Goal: Task Accomplishment & Management: Manage account settings

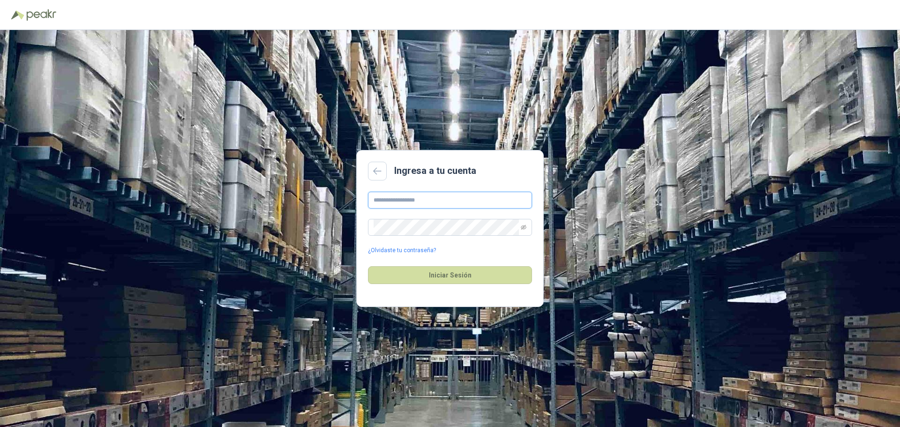
click at [412, 197] on input "text" at bounding box center [450, 200] width 164 height 17
type input "**********"
click at [424, 274] on button "Iniciar Sesión" at bounding box center [450, 275] width 164 height 18
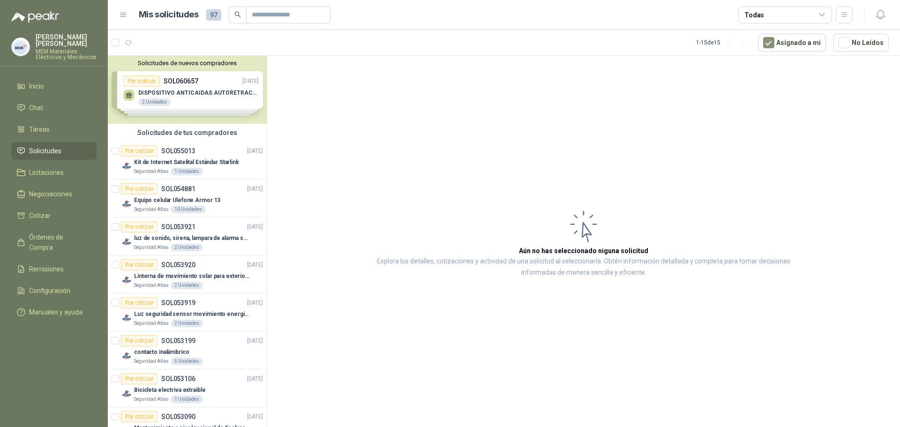
click at [165, 85] on div "Solicitudes de nuevos compradores Por cotizar SOL060657 [DATE] DISPOSITIVO ANTI…" at bounding box center [187, 90] width 159 height 68
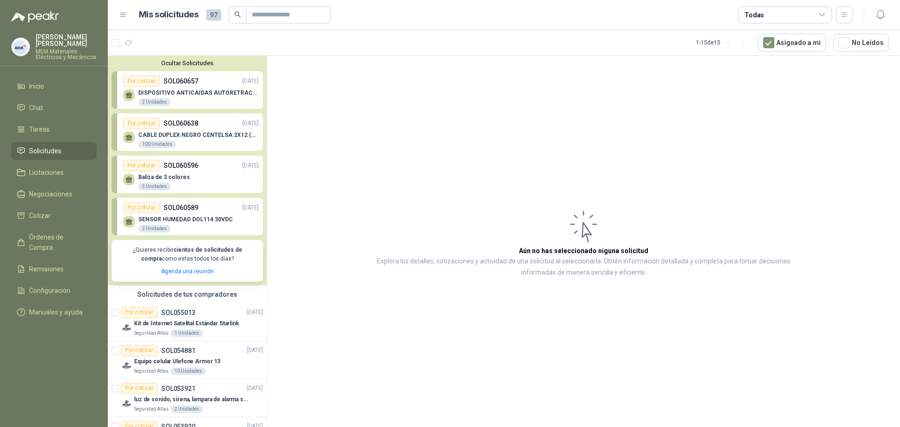
click at [165, 85] on p "SOL060657" at bounding box center [181, 81] width 35 height 10
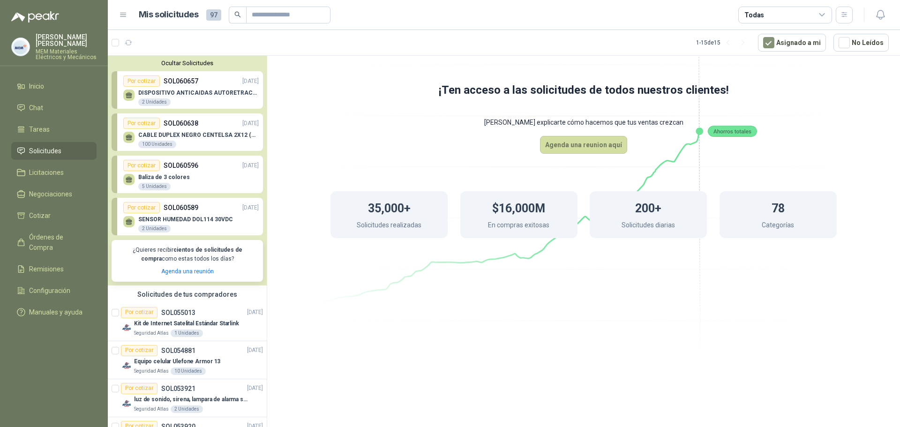
click at [165, 85] on p "SOL060657" at bounding box center [181, 81] width 35 height 10
click at [187, 316] on p "SOL055013" at bounding box center [178, 313] width 34 height 7
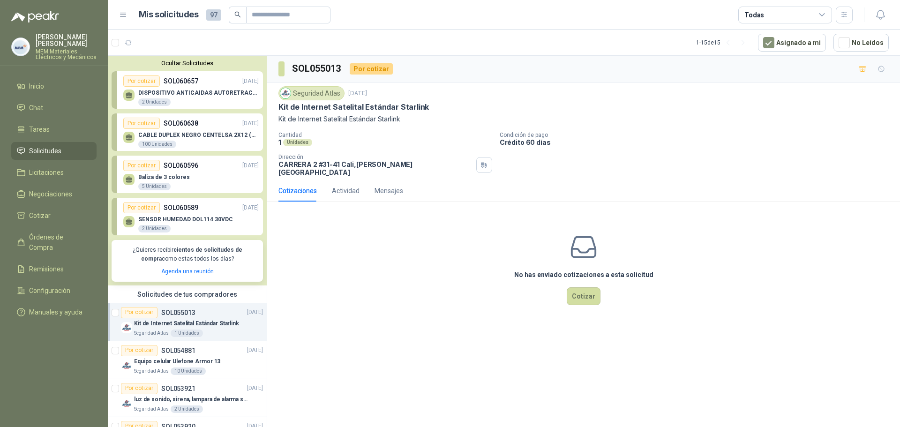
click at [48, 41] on p "[PERSON_NAME]" at bounding box center [66, 40] width 61 height 13
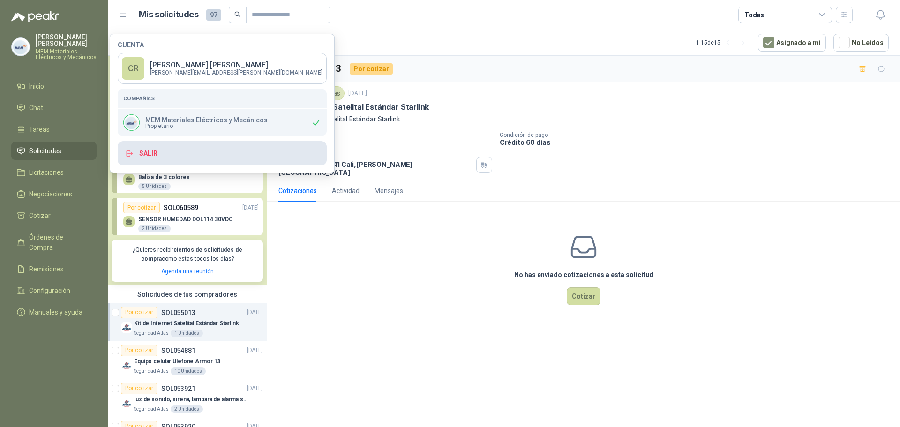
click at [146, 153] on button "Salir" at bounding box center [222, 153] width 209 height 24
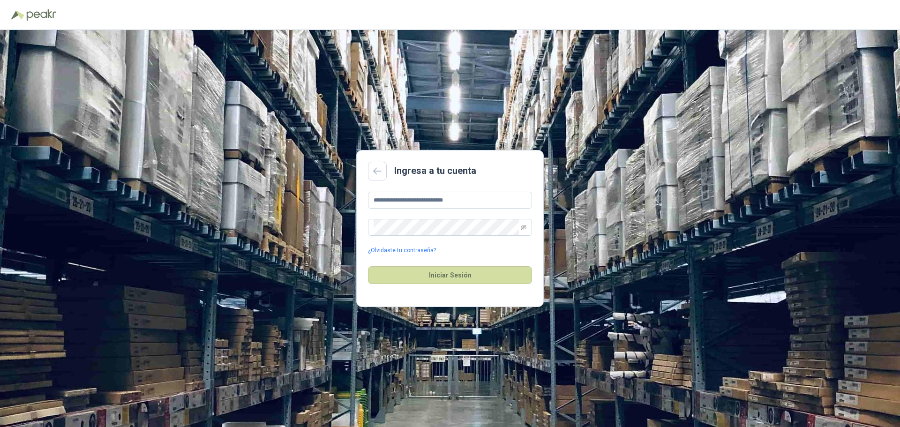
drag, startPoint x: 331, startPoint y: 4, endPoint x: 551, endPoint y: 14, distance: 220.6
click at [523, 12] on div at bounding box center [450, 15] width 878 height 15
